Goal: Information Seeking & Learning: Understand process/instructions

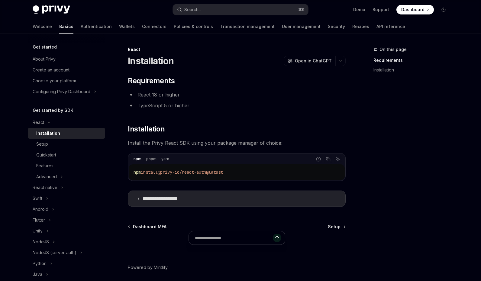
click at [245, 91] on li "React 18 or higher" at bounding box center [237, 95] width 218 height 8
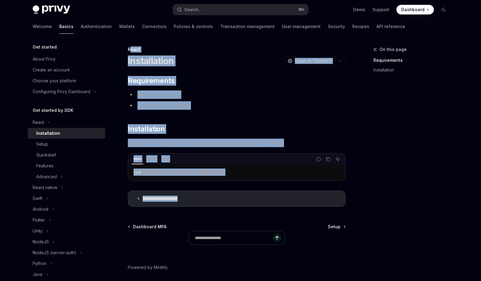
drag, startPoint x: 129, startPoint y: 48, endPoint x: 348, endPoint y: 206, distance: 269.9
click at [348, 207] on div "**********" at bounding box center [240, 169] width 425 height 271
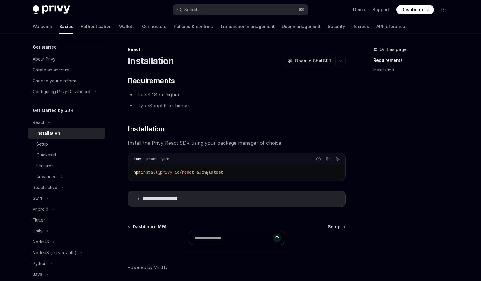
click at [368, 181] on div "On this page Requirements Installation" at bounding box center [407, 163] width 92 height 235
click at [326, 161] on icon "Copy the contents from the code block" at bounding box center [327, 159] width 5 height 5
click at [372, 108] on div "On this page Requirements Installation" at bounding box center [407, 163] width 92 height 235
click at [317, 61] on span "Open in ChatGPT" at bounding box center [313, 61] width 37 height 6
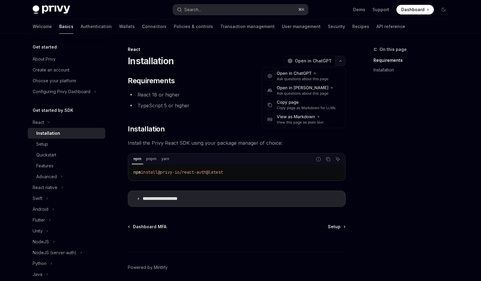
click at [341, 62] on button "button" at bounding box center [340, 61] width 10 height 10
click at [307, 108] on div "Copy page as Markdown for LLMs" at bounding box center [306, 108] width 59 height 5
